Goal: Download file/media

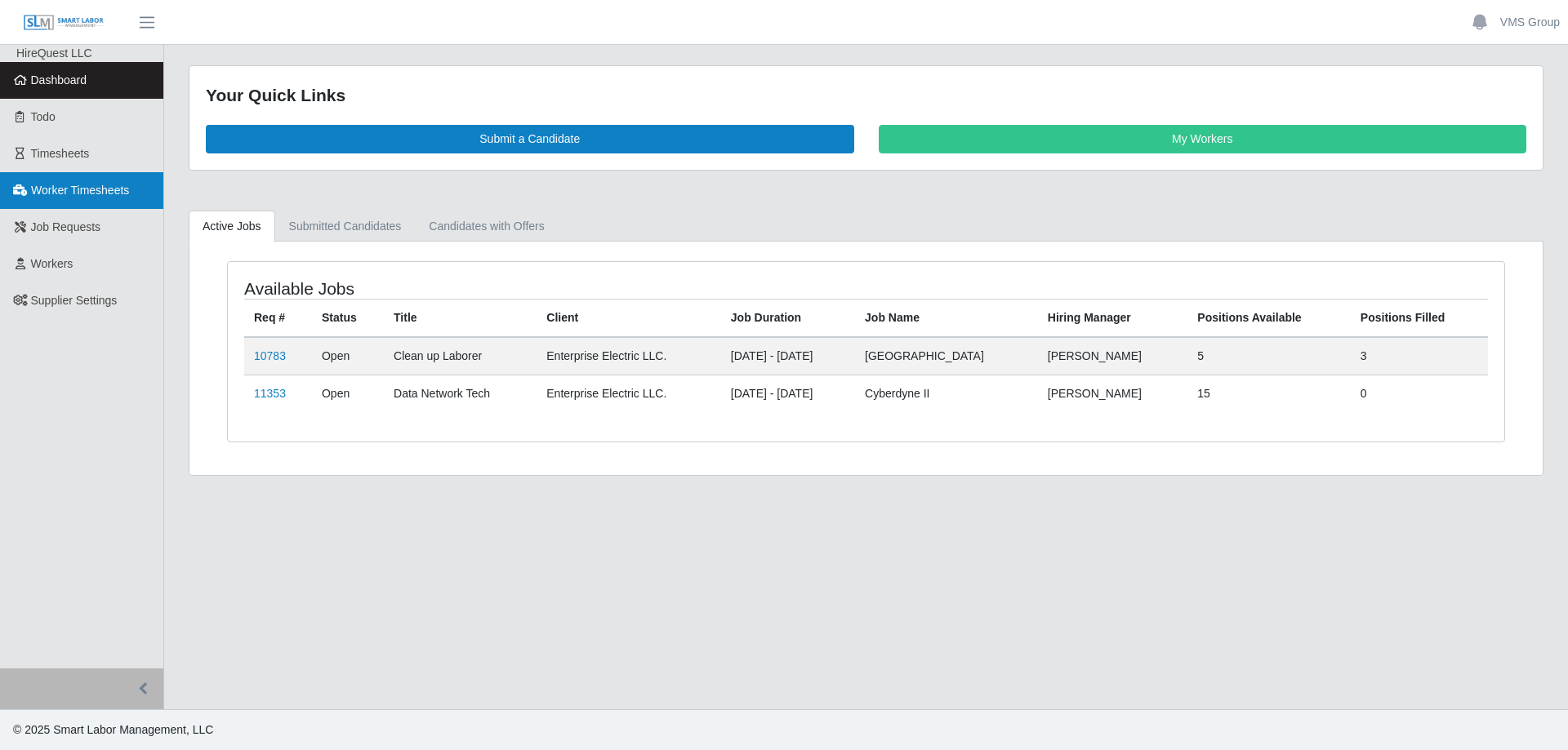
click at [54, 190] on span "Worker Timesheets" at bounding box center [80, 190] width 98 height 13
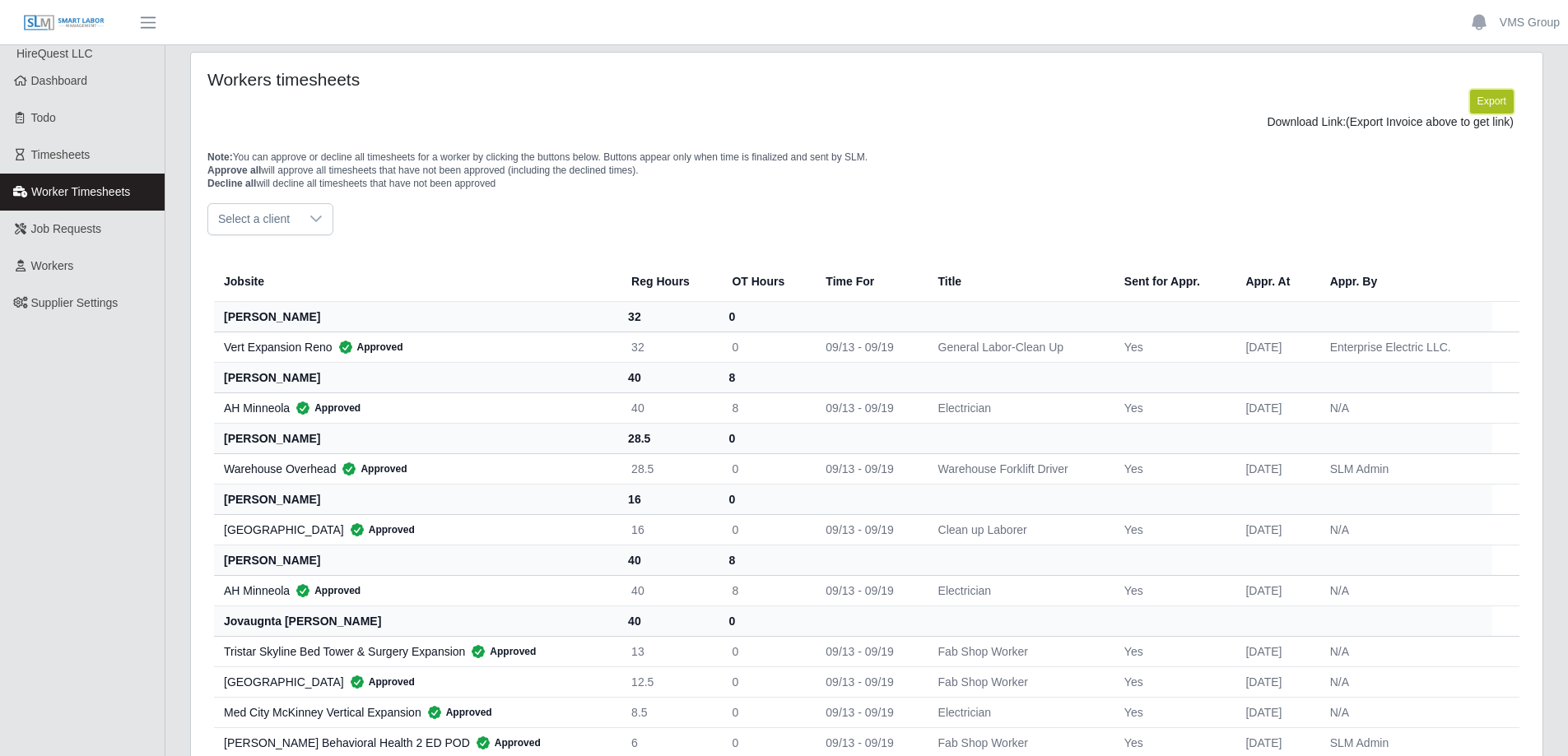
click at [1494, 106] on button "Export" at bounding box center [1492, 101] width 44 height 23
click at [1391, 128] on link "https://sm-slm-prod.s3.amazonaws.com/documents/supplier/38/Supplier%20Worker%20…" at bounding box center [1452, 122] width 122 height 14
